Goal: Transaction & Acquisition: Purchase product/service

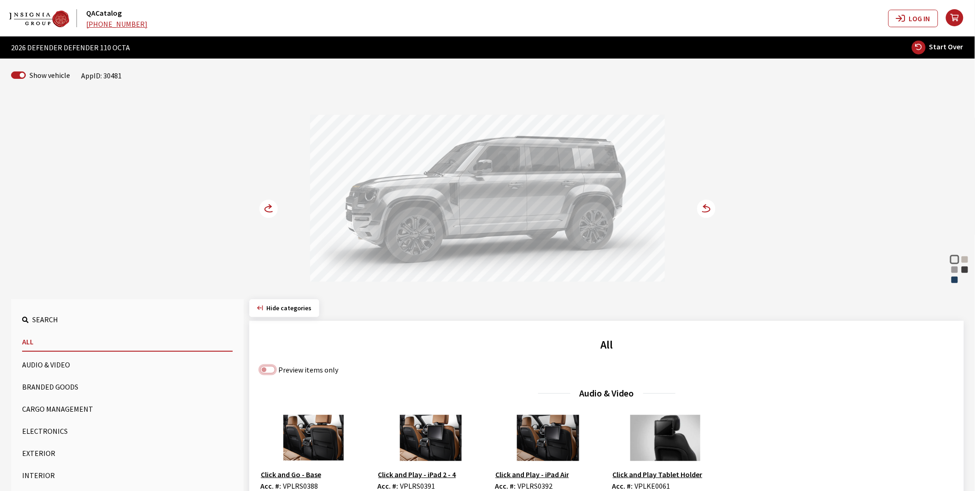
click at [265, 370] on input "Preview items only" at bounding box center [267, 369] width 15 height 7
checkbox input "true"
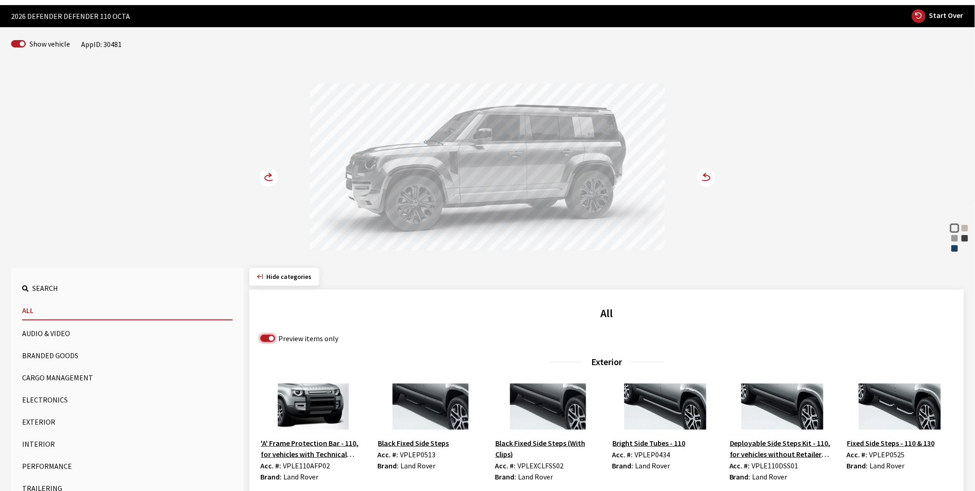
scroll to position [102, 0]
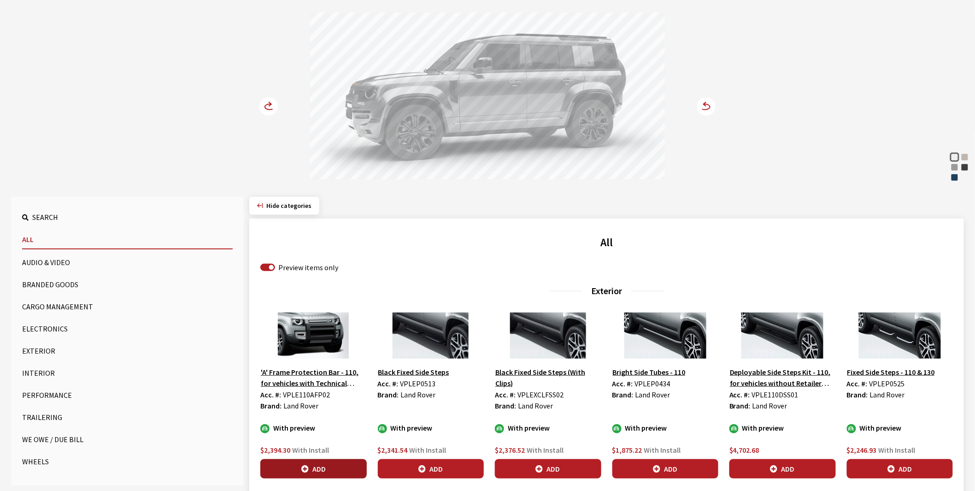
click at [316, 467] on button "Add" at bounding box center [313, 468] width 106 height 19
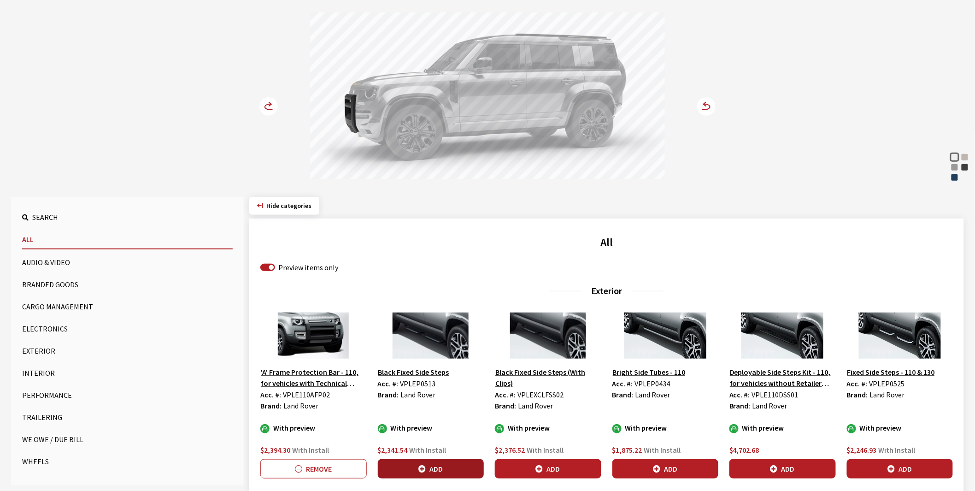
click at [422, 466] on icon "button" at bounding box center [422, 469] width 7 height 7
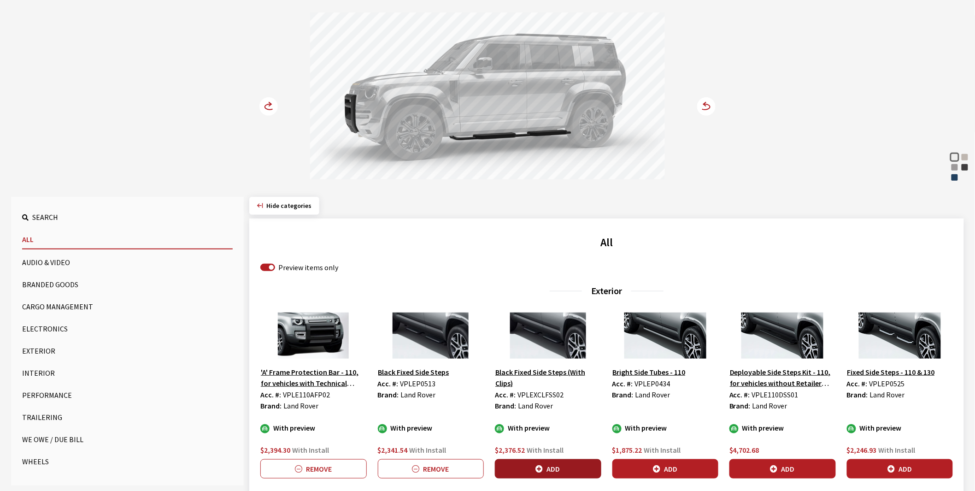
click at [540, 466] on icon "button" at bounding box center [539, 469] width 7 height 7
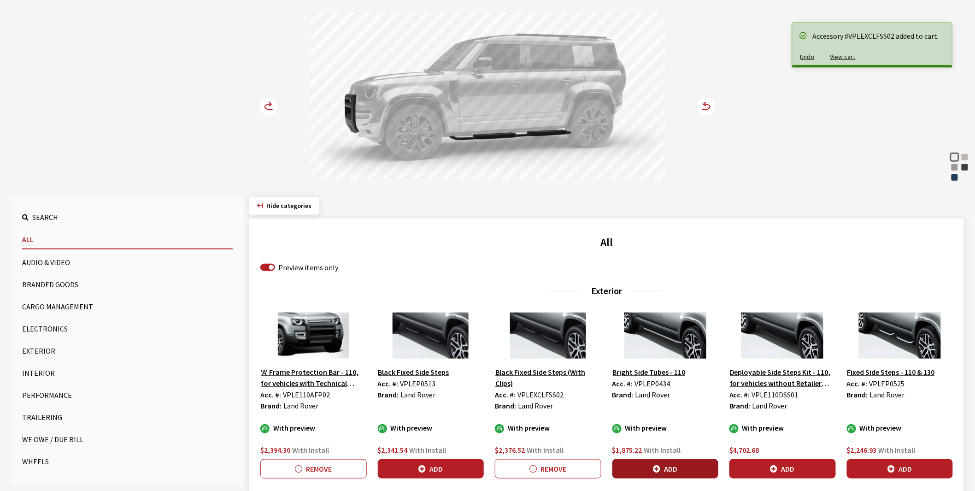
click at [658, 466] on icon "button" at bounding box center [656, 469] width 7 height 7
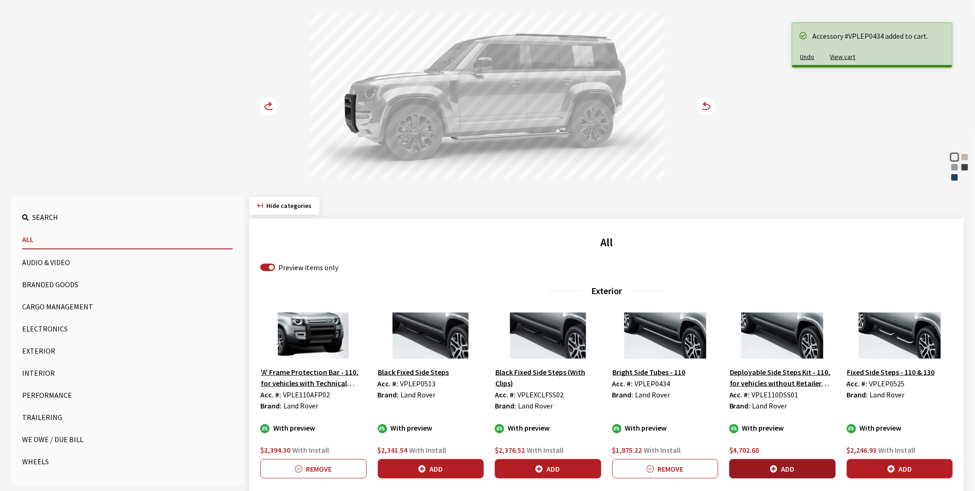
click at [794, 468] on button "Add" at bounding box center [783, 468] width 106 height 19
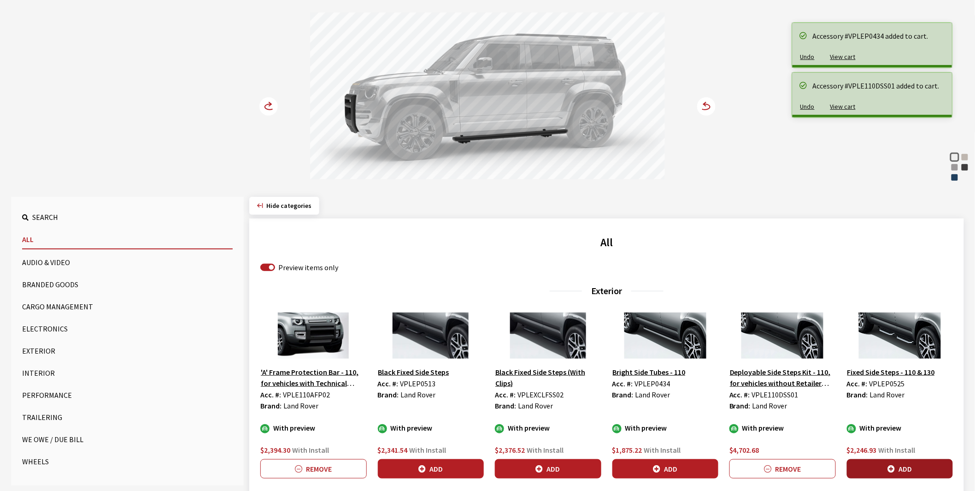
click at [887, 465] on button "Add" at bounding box center [900, 468] width 106 height 19
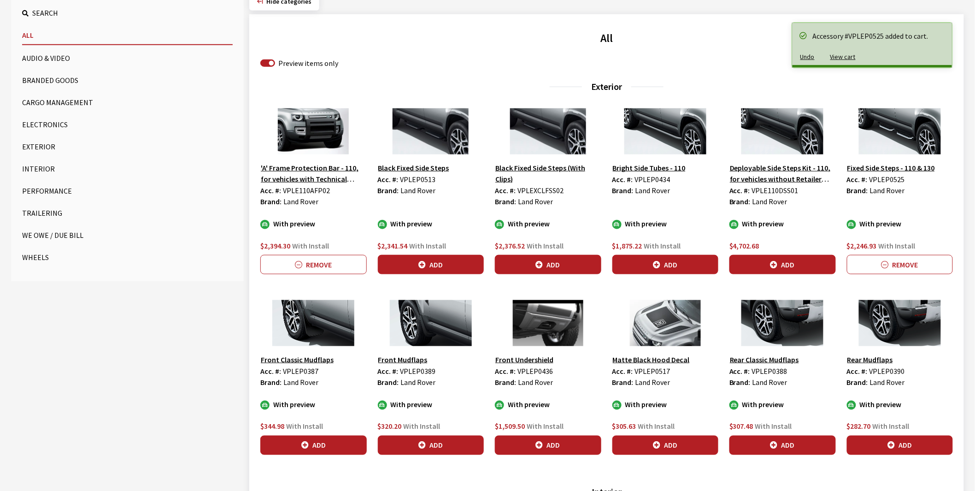
scroll to position [307, 0]
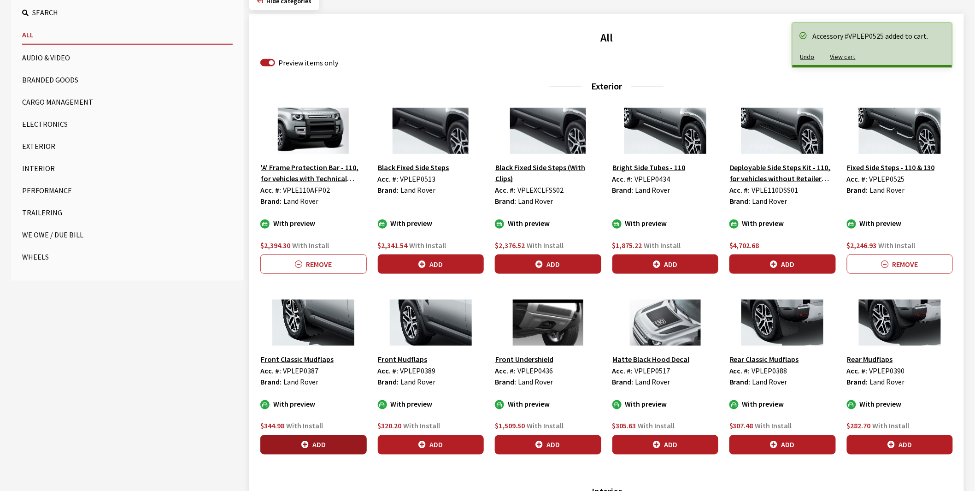
click at [314, 447] on button "Add" at bounding box center [313, 444] width 106 height 19
click at [432, 445] on button "Add" at bounding box center [431, 444] width 106 height 19
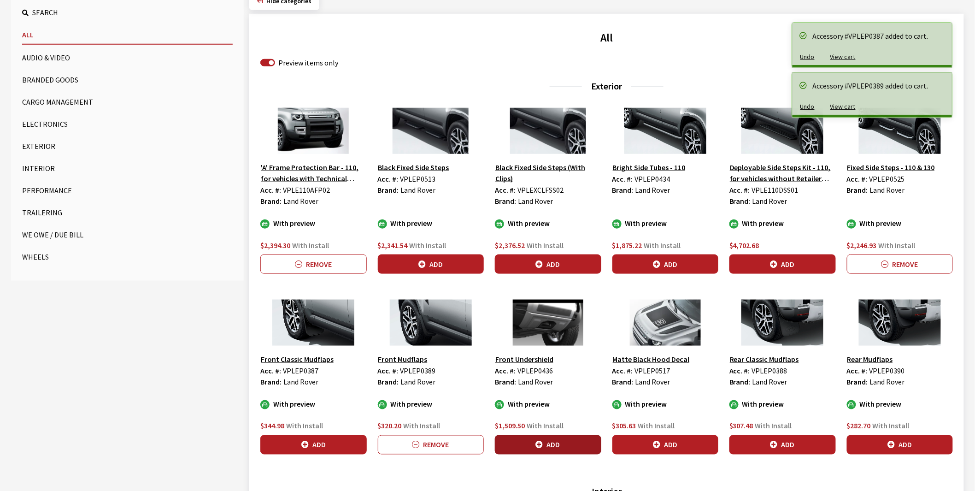
click at [548, 444] on button "Add" at bounding box center [548, 444] width 106 height 19
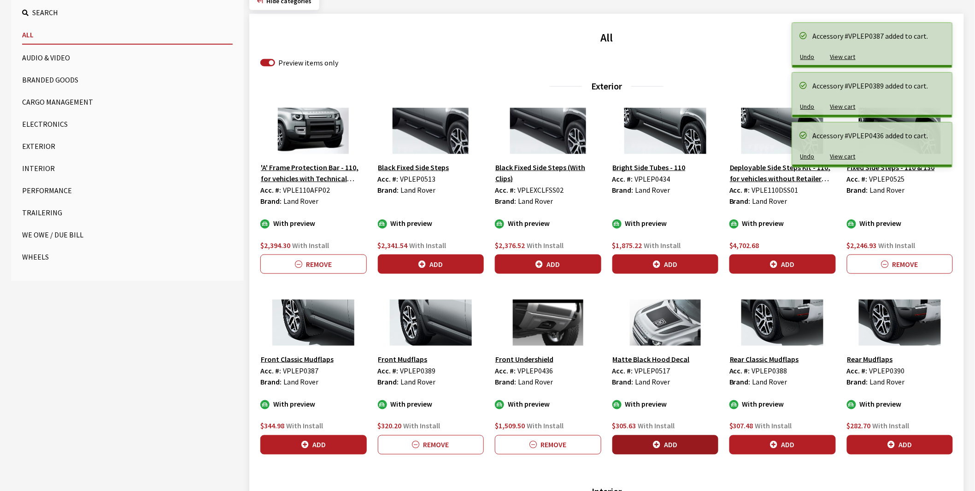
click at [670, 442] on button "Add" at bounding box center [666, 444] width 106 height 19
click at [289, 444] on button "Add" at bounding box center [313, 444] width 106 height 19
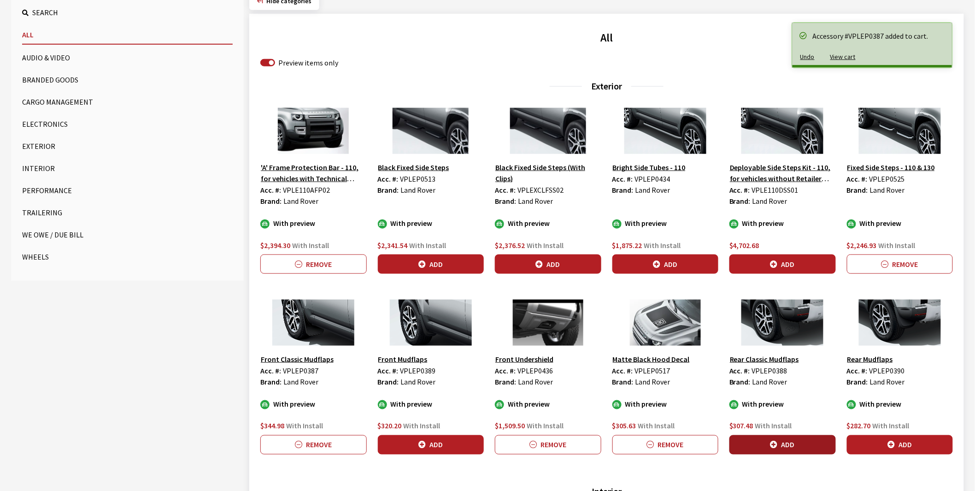
click at [787, 445] on button "Add" at bounding box center [783, 444] width 106 height 19
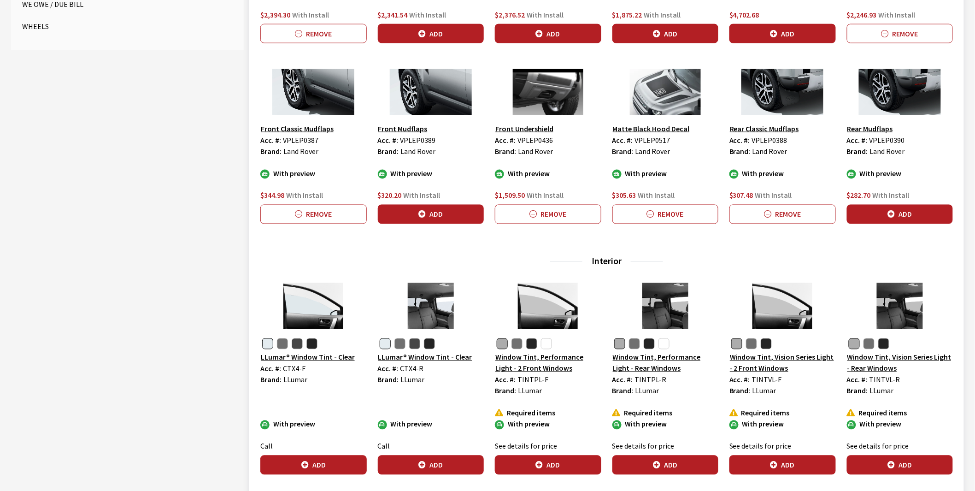
scroll to position [563, 0]
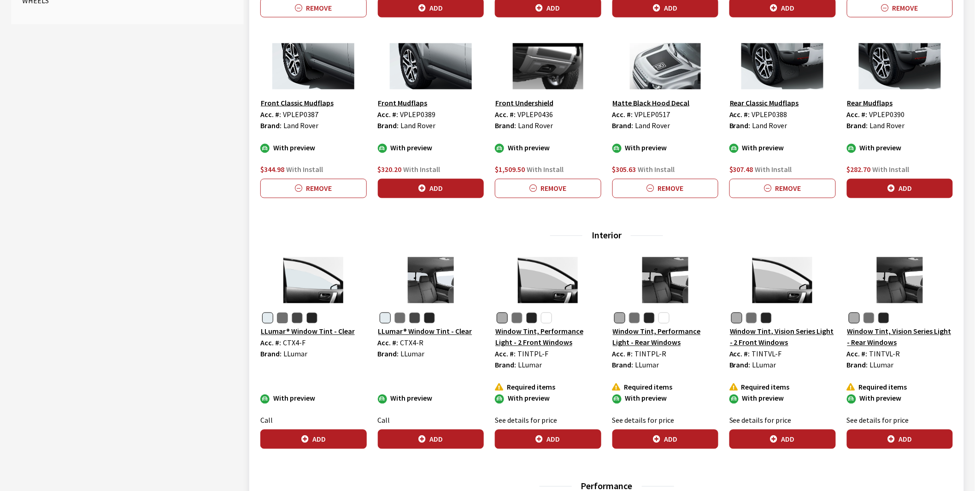
click at [279, 320] on button "button" at bounding box center [282, 318] width 11 height 11
click at [316, 435] on button "Add" at bounding box center [313, 439] width 106 height 19
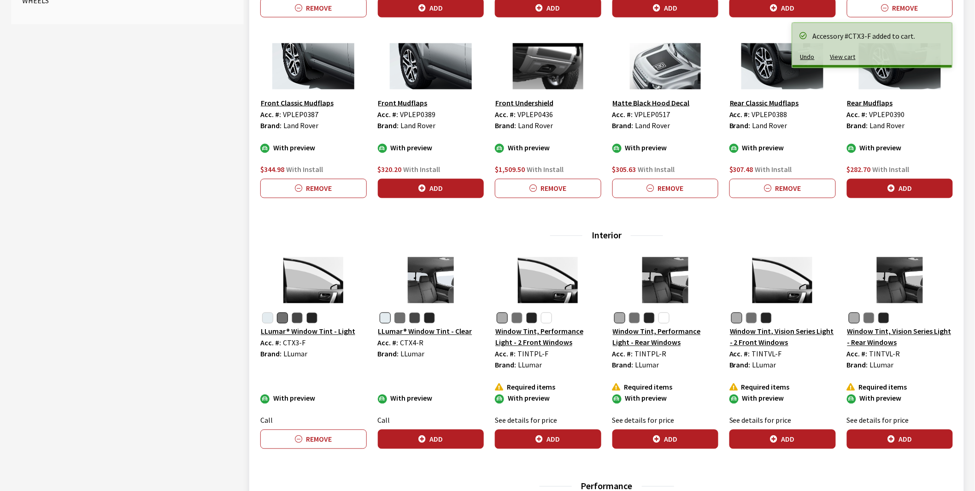
click at [402, 316] on button "button" at bounding box center [400, 318] width 11 height 11
click at [430, 438] on button "Add" at bounding box center [431, 439] width 106 height 19
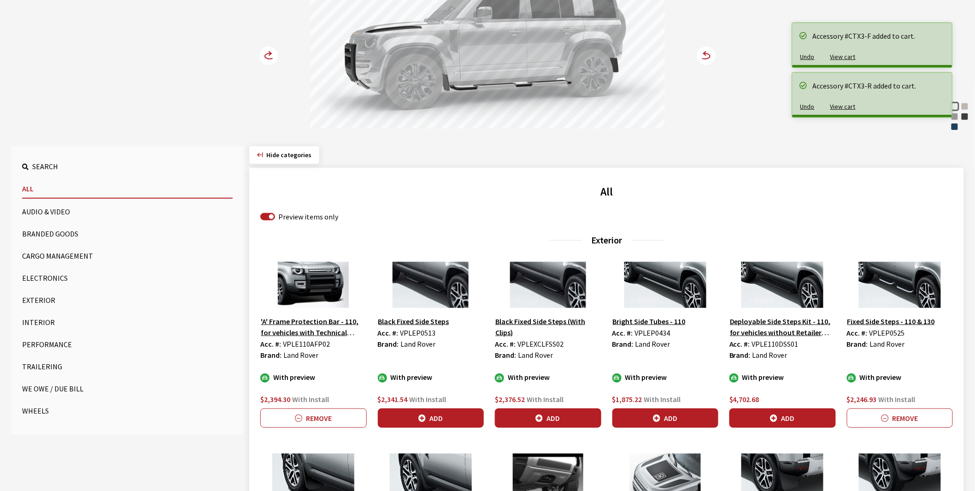
scroll to position [0, 0]
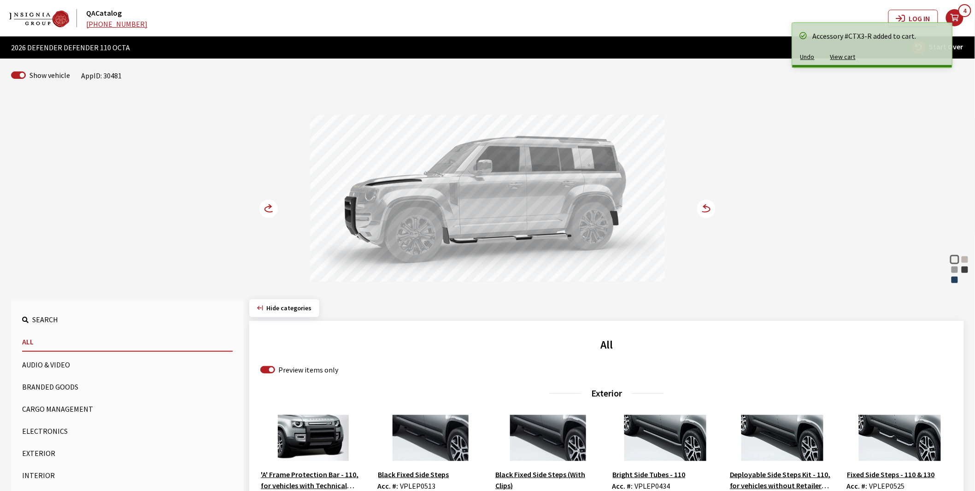
click at [965, 270] on div "Charente Grey" at bounding box center [965, 269] width 9 height 9
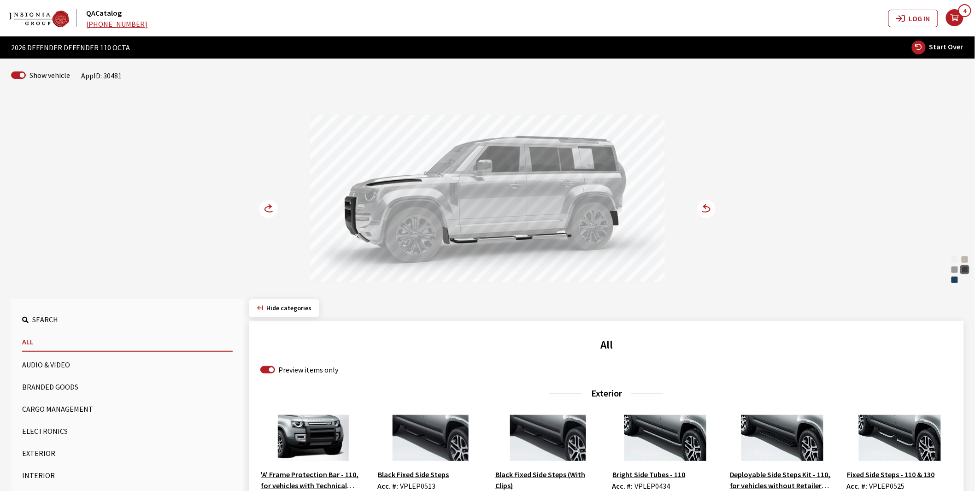
click at [966, 258] on div "[PERSON_NAME]" at bounding box center [965, 259] width 9 height 9
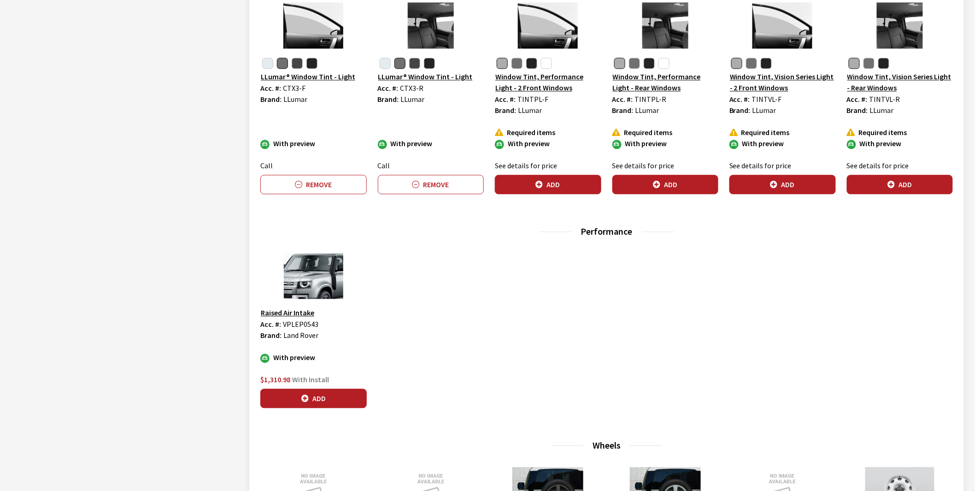
scroll to position [819, 0]
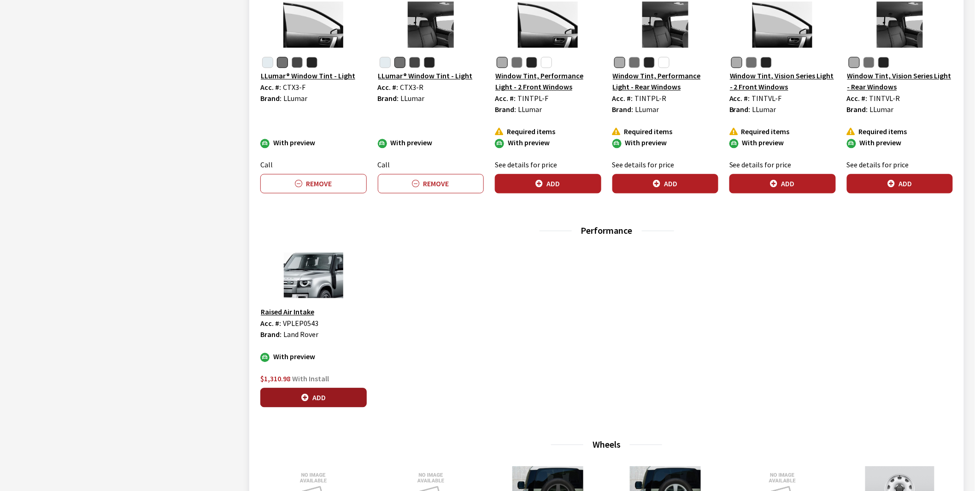
click at [313, 393] on button "Add" at bounding box center [313, 397] width 106 height 19
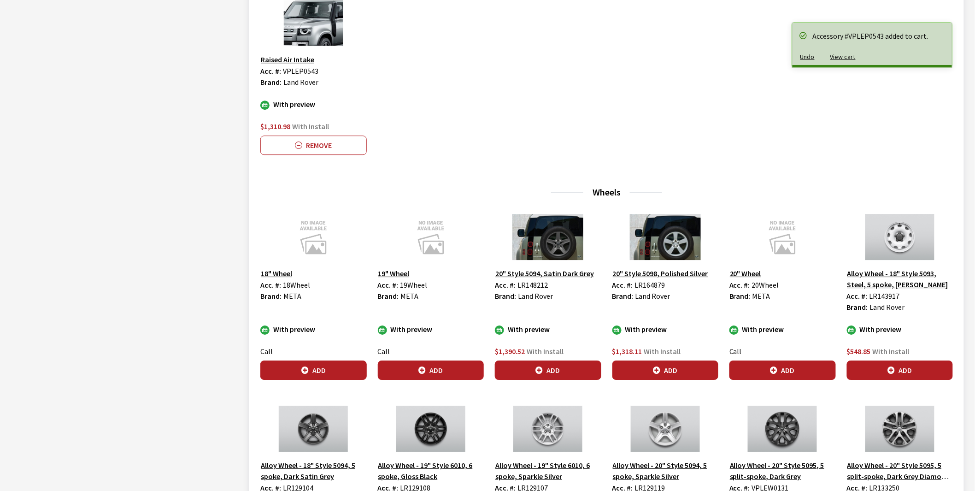
scroll to position [1075, 0]
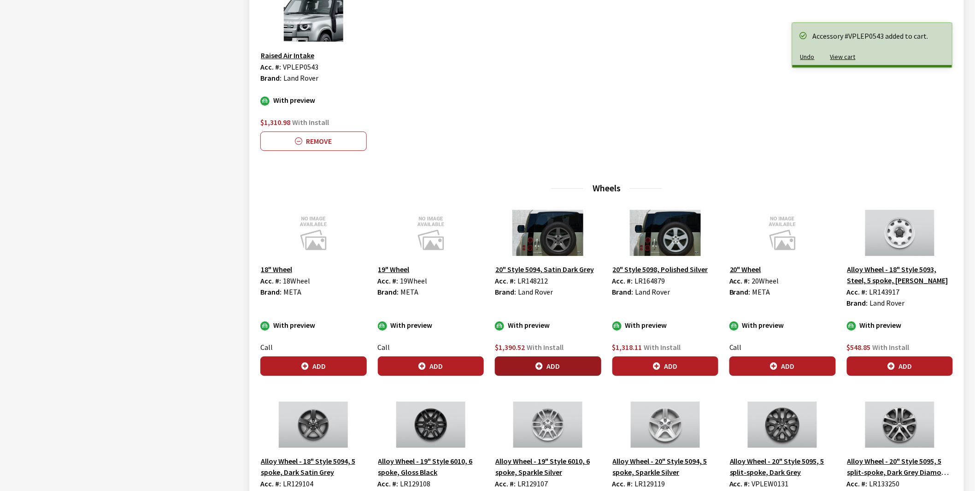
click at [542, 365] on icon "button" at bounding box center [539, 366] width 7 height 7
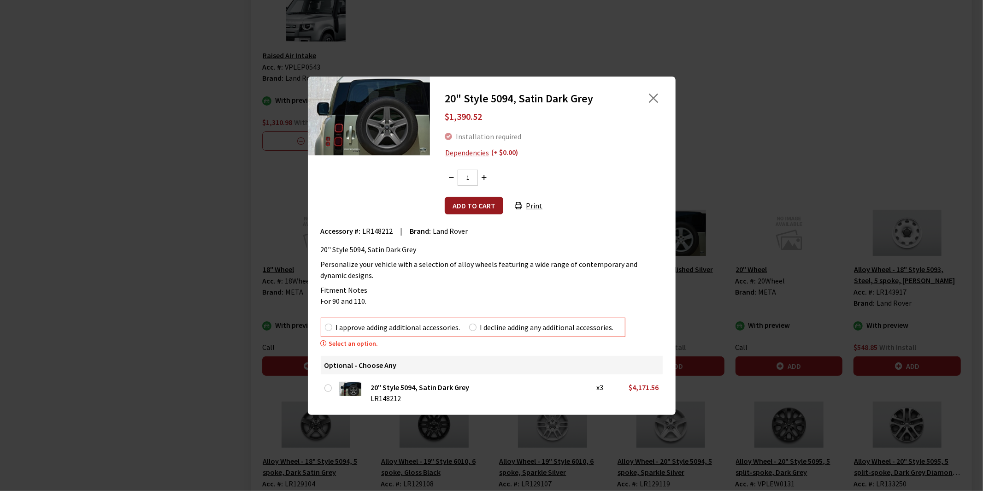
click at [482, 205] on button "Add to cart" at bounding box center [474, 206] width 59 height 18
click at [326, 327] on input "I approve adding additional accessories." at bounding box center [328, 327] width 7 height 7
radio input "true"
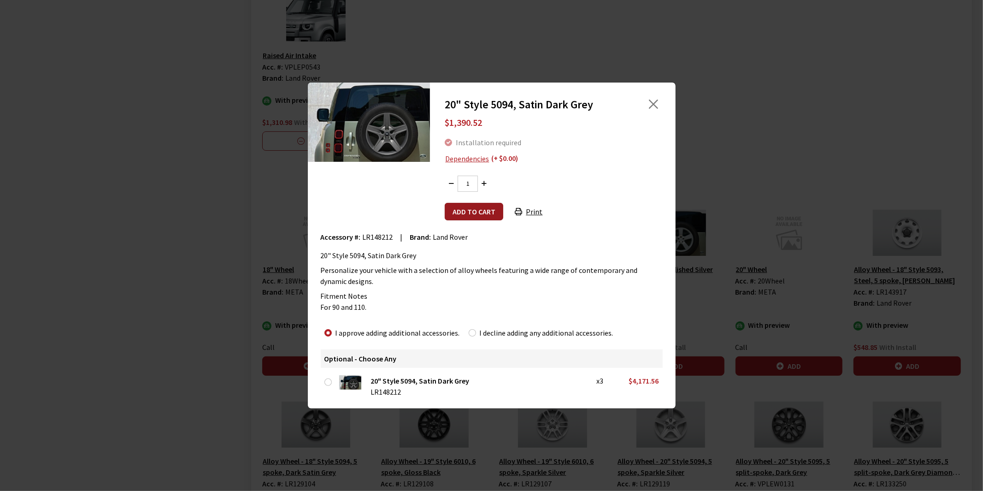
click at [489, 214] on button "Add to cart" at bounding box center [474, 212] width 59 height 18
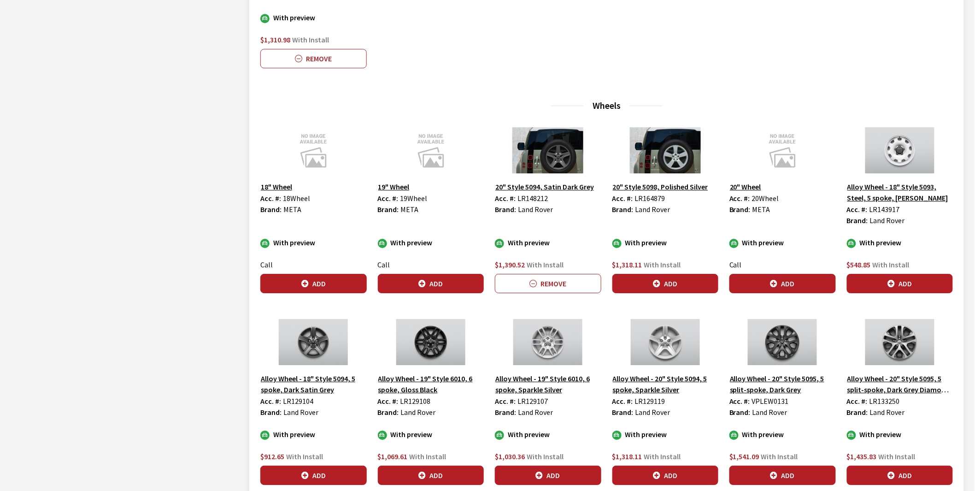
scroll to position [1331, 0]
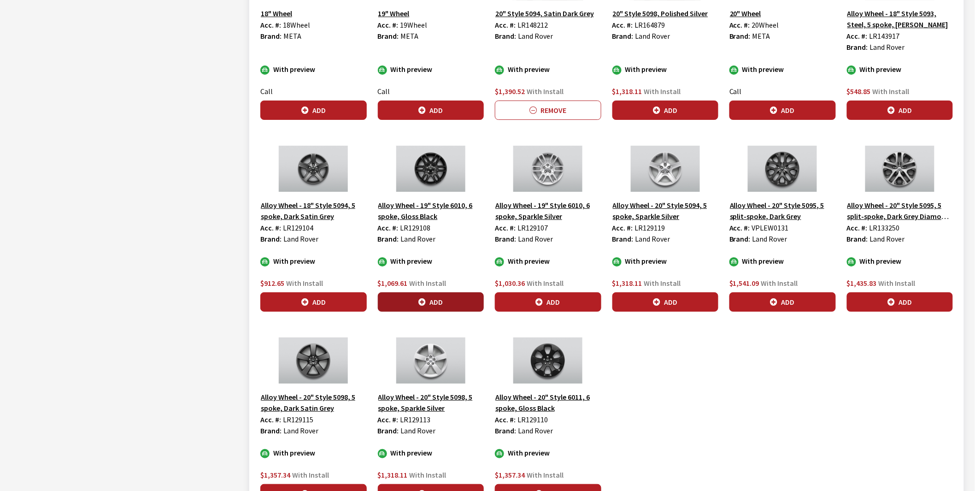
click at [433, 307] on button "Add" at bounding box center [431, 301] width 106 height 19
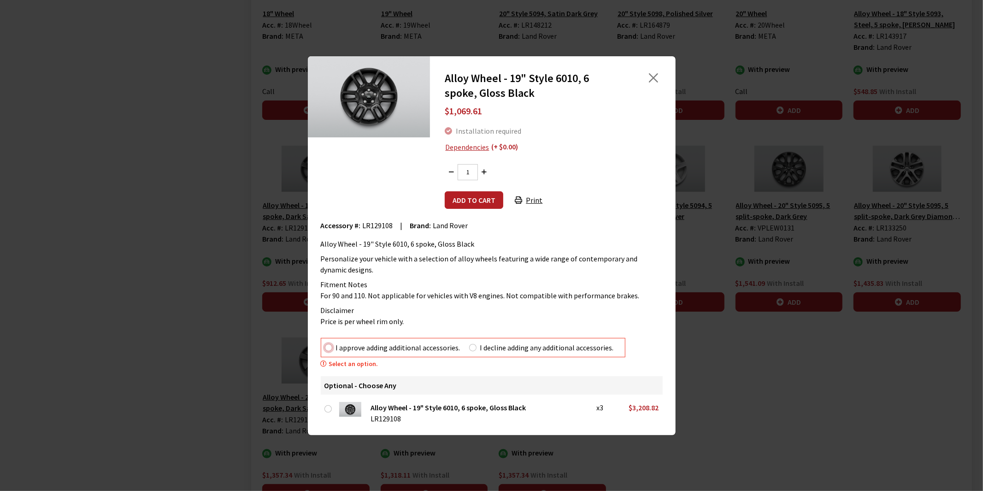
click at [330, 348] on input "I approve adding additional accessories." at bounding box center [328, 347] width 7 height 7
radio input "true"
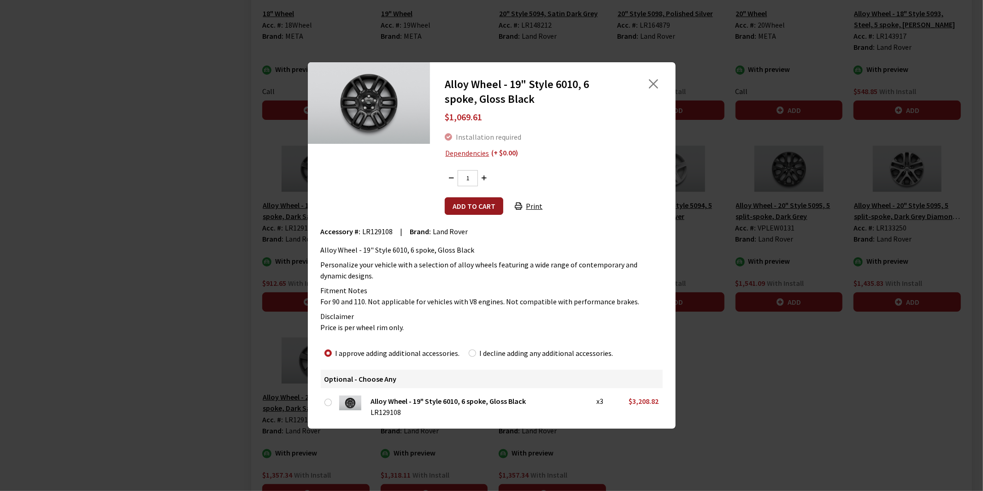
click at [475, 206] on button "Add to cart" at bounding box center [474, 206] width 59 height 18
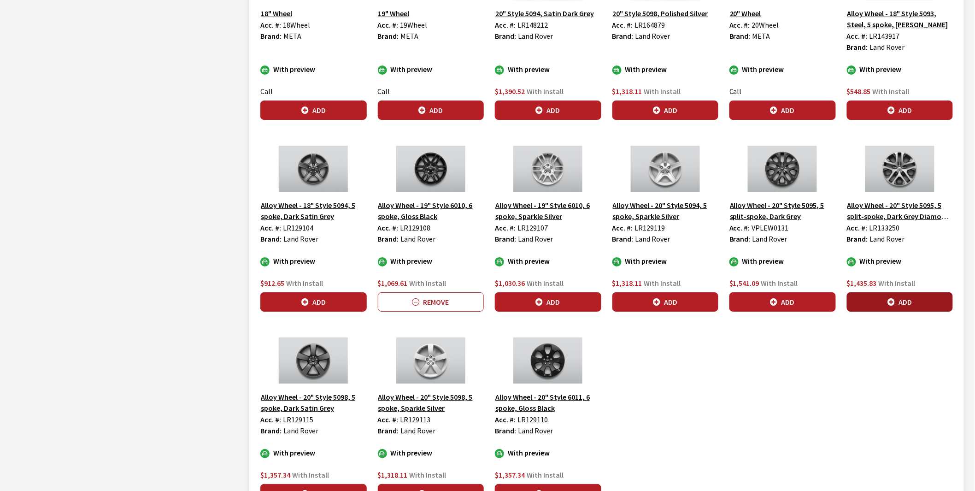
click at [904, 303] on button "Add" at bounding box center [900, 301] width 106 height 19
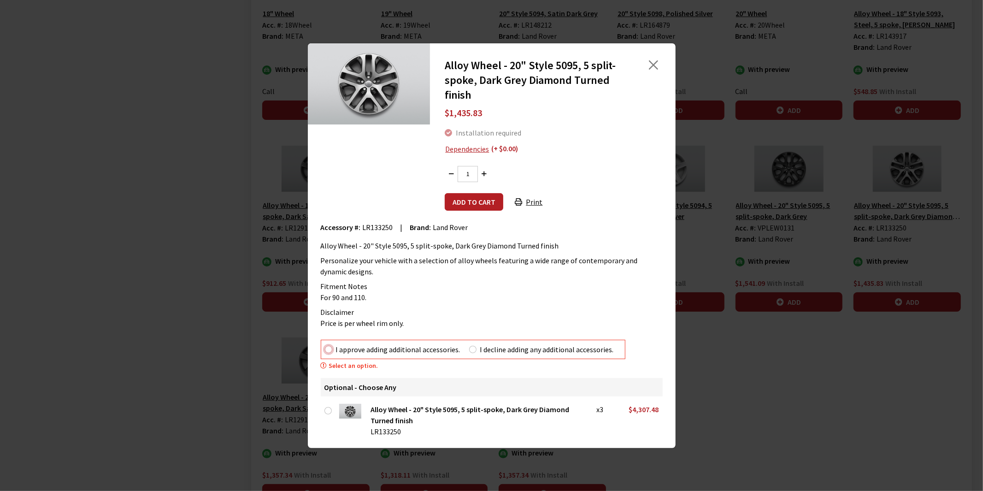
click at [326, 348] on input "I approve adding additional accessories." at bounding box center [328, 349] width 7 height 7
radio input "true"
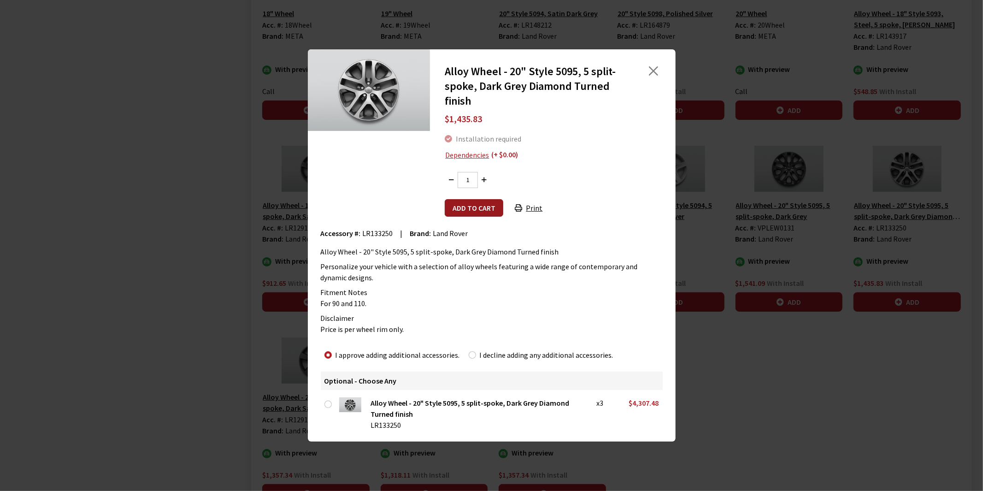
click at [478, 212] on button "Add to cart" at bounding box center [474, 208] width 59 height 18
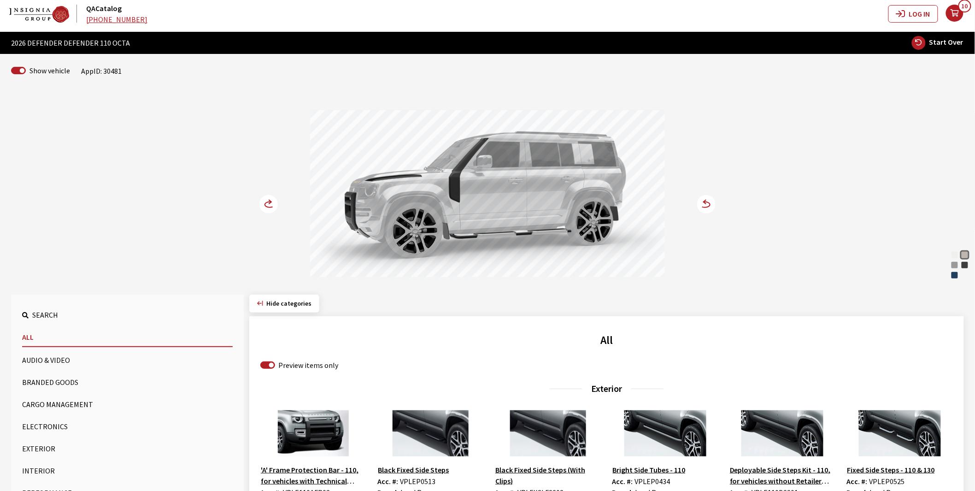
scroll to position [0, 0]
